Goal: Entertainment & Leisure: Consume media (video, audio)

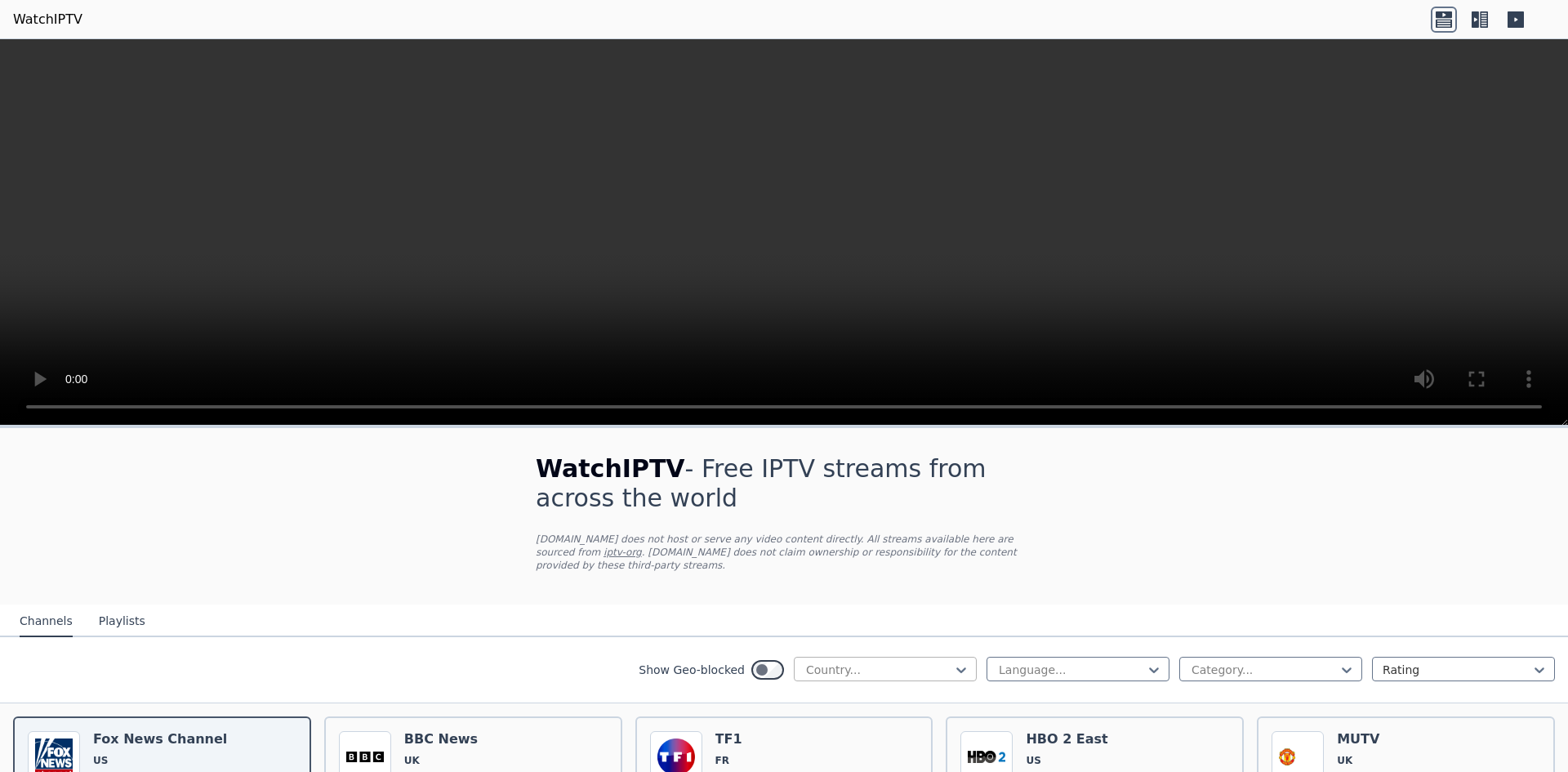
click at [876, 662] on div at bounding box center [878, 669] width 148 height 16
type input "***"
click at [851, 696] on div "Denmark" at bounding box center [885, 705] width 183 height 30
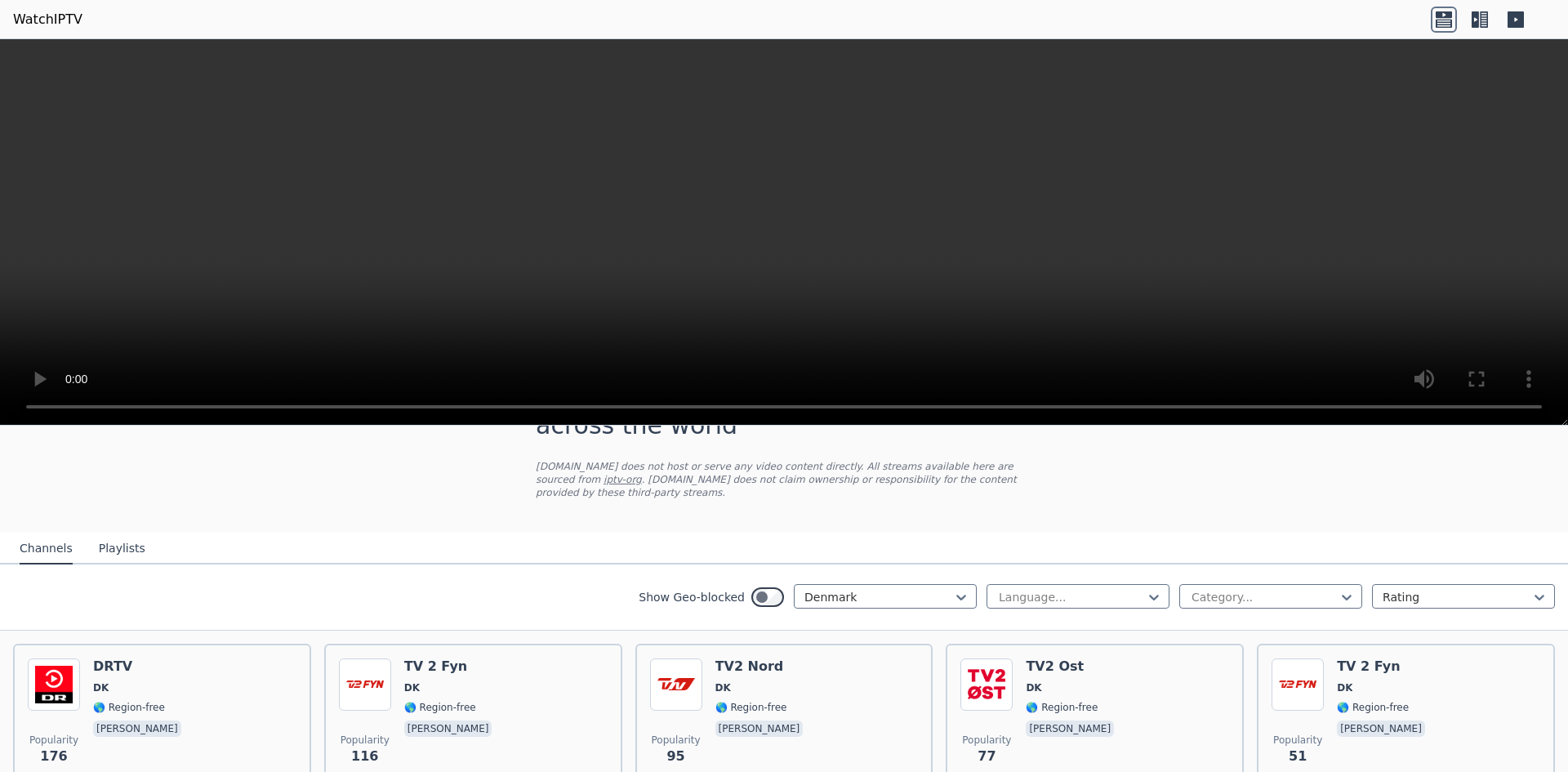
scroll to position [81, 0]
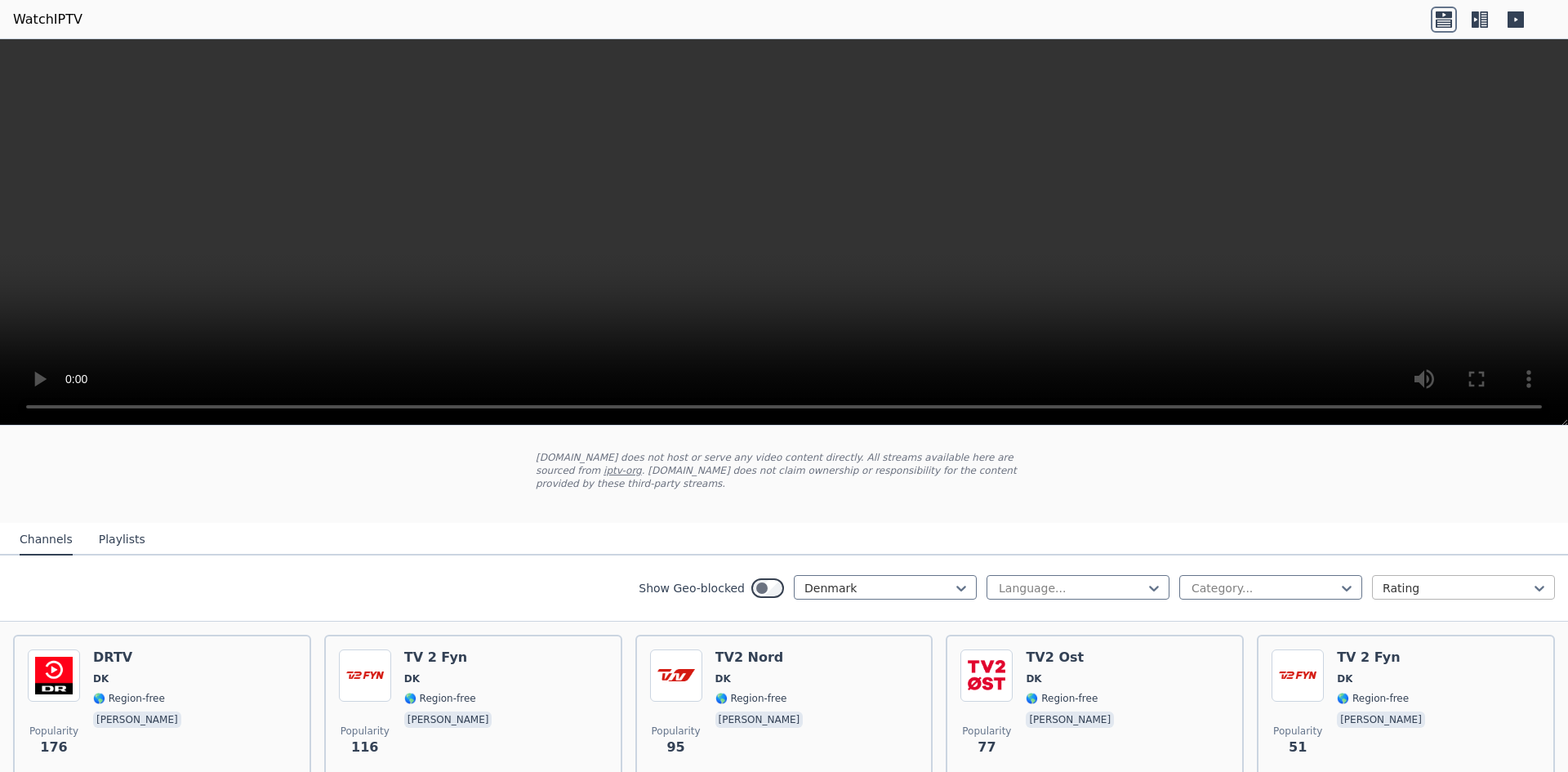
click at [1382, 579] on div at bounding box center [1456, 587] width 148 height 16
click at [1316, 588] on div "Show Geo-blocked Denmark Language... Category... Rating" at bounding box center [784, 588] width 1568 height 66
drag, startPoint x: 1316, startPoint y: 583, endPoint x: 1307, endPoint y: 580, distance: 9.5
click at [1314, 583] on div "Category..." at bounding box center [1271, 587] width 183 height 25
click at [1145, 584] on div at bounding box center [1153, 588] width 16 height 25
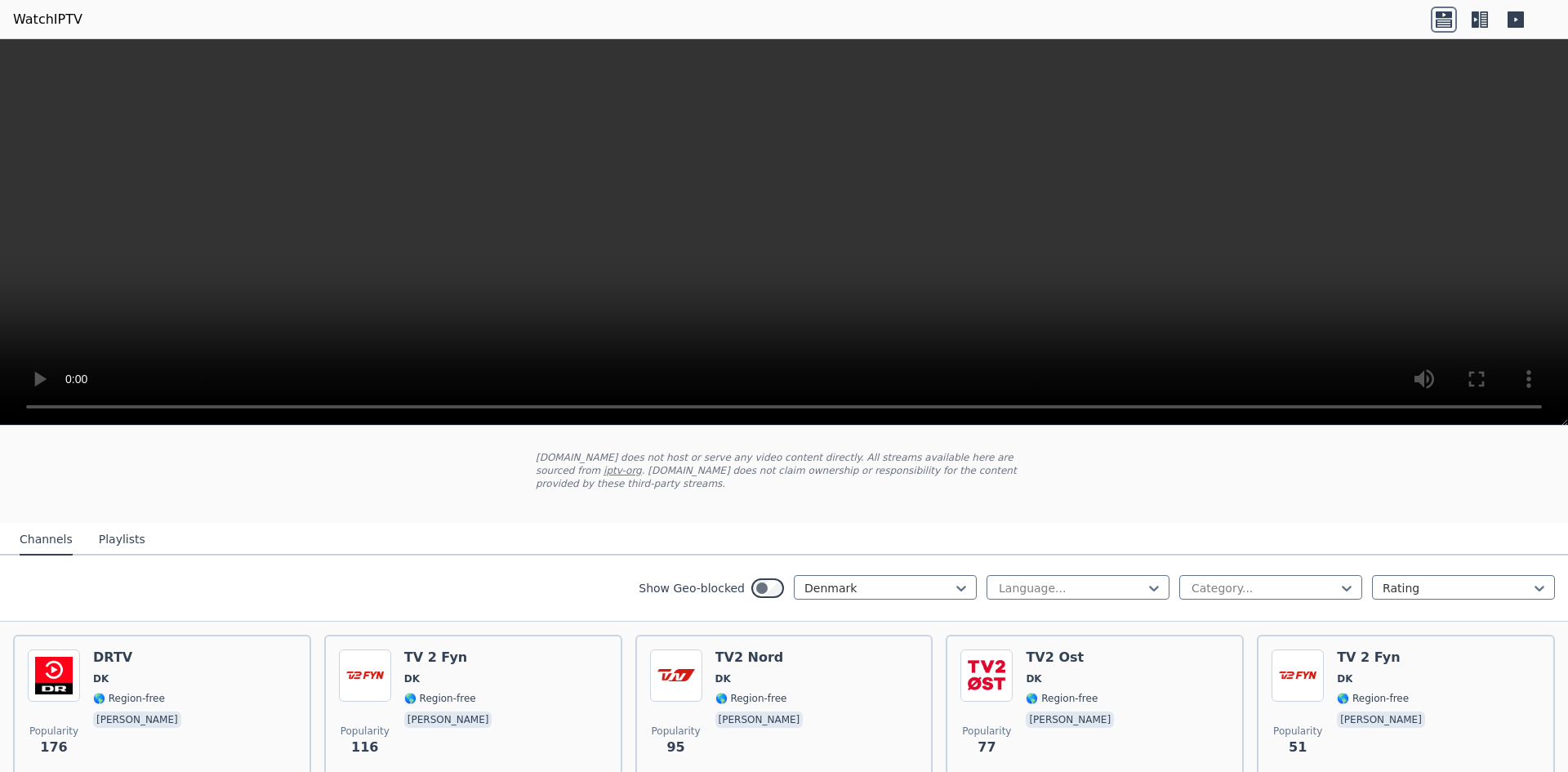
drag, startPoint x: 1014, startPoint y: 513, endPoint x: 993, endPoint y: 521, distance: 22.5
click at [1006, 523] on nav "Channels Playlists" at bounding box center [784, 539] width 1568 height 32
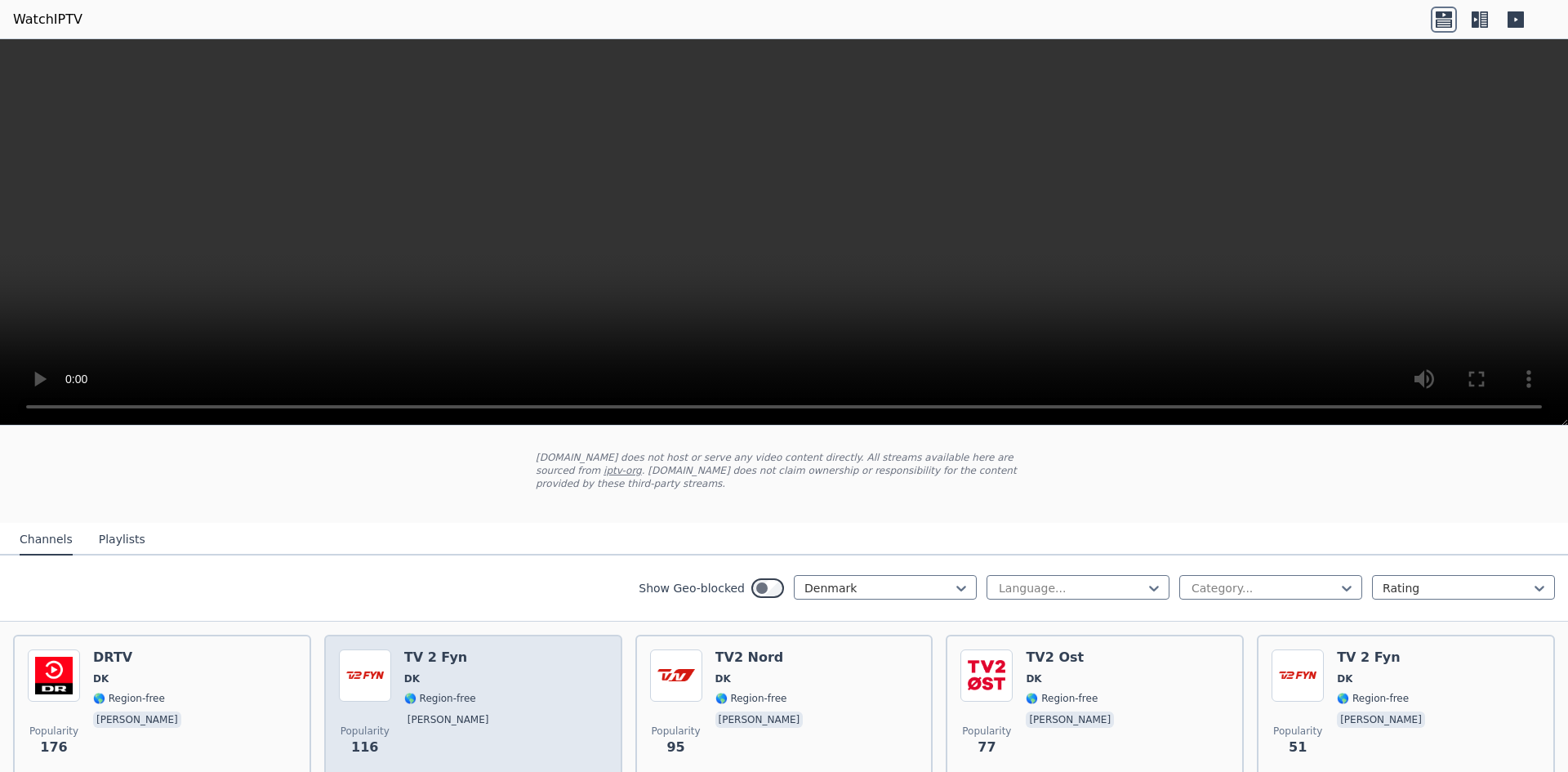
click at [490, 672] on div "Popularity 116 TV 2 Fyn DK 🌎 Region-free [PERSON_NAME]" at bounding box center [473, 708] width 269 height 118
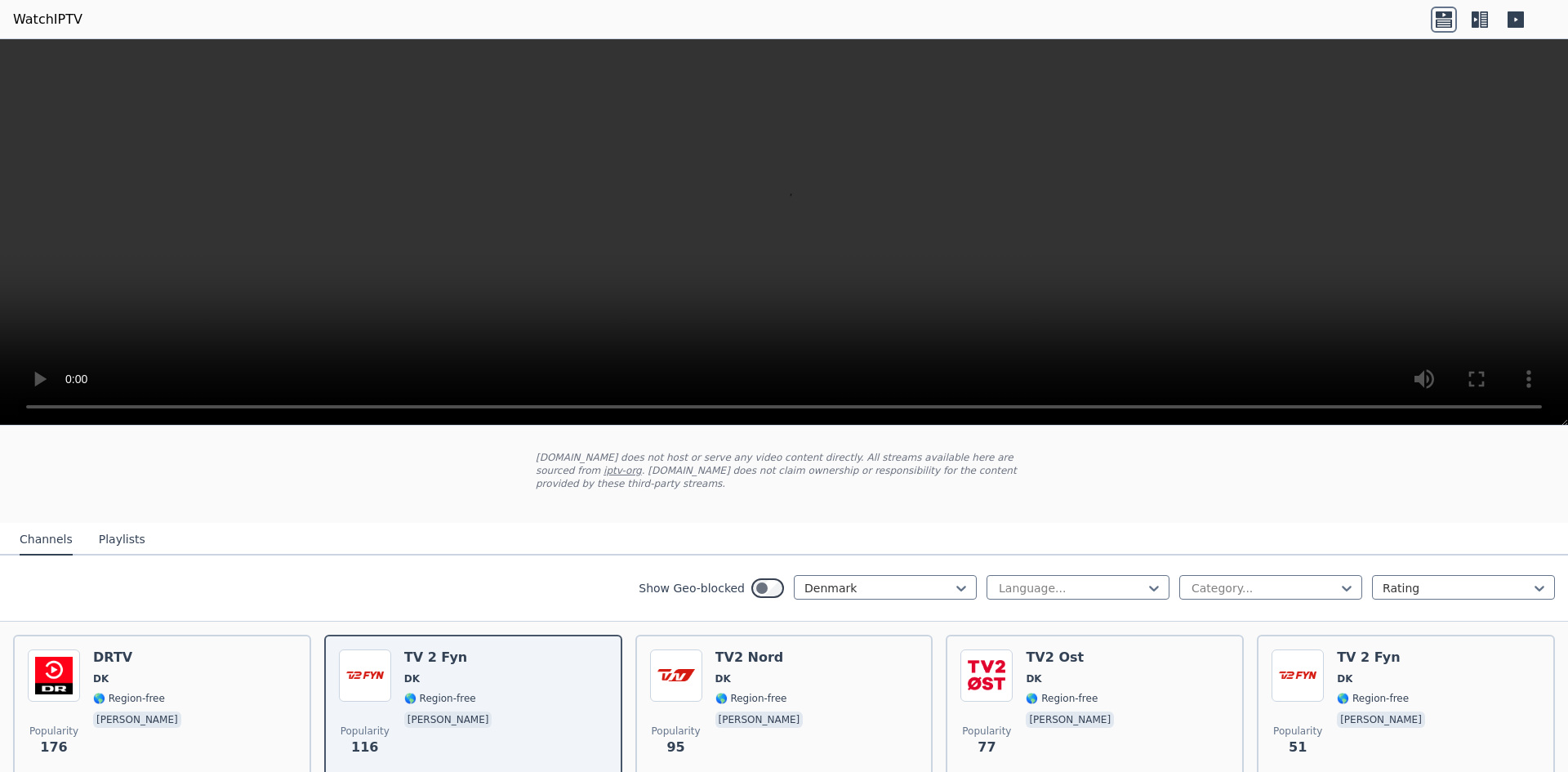
scroll to position [467, 0]
